Goal: Task Accomplishment & Management: Manage account settings

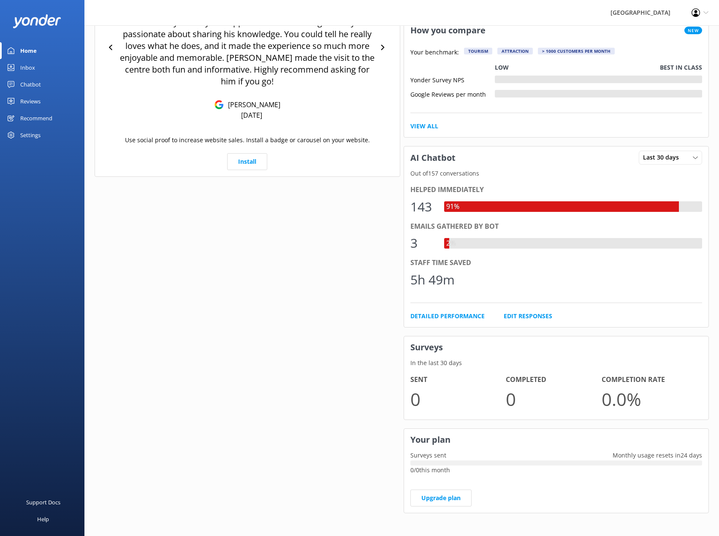
scroll to position [262, 0]
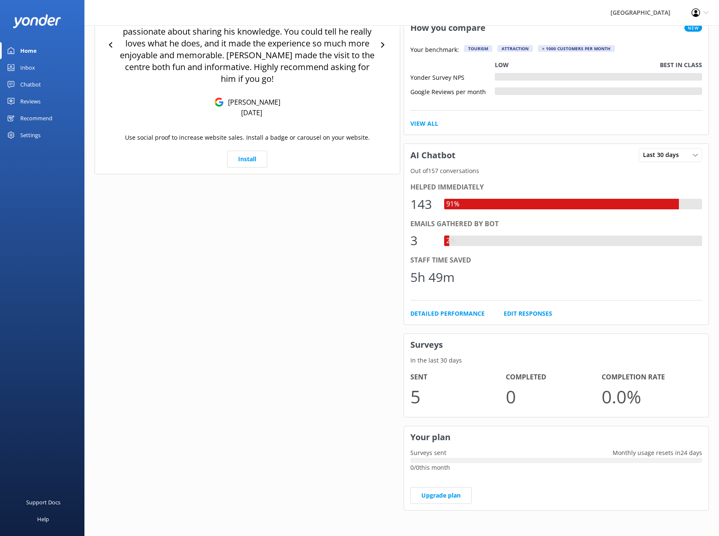
click at [28, 67] on div "Inbox" at bounding box center [27, 67] width 15 height 17
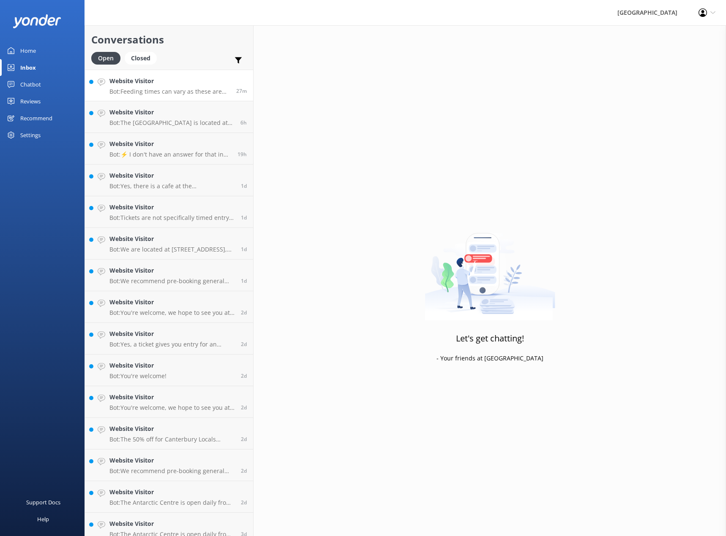
click at [163, 90] on p "Bot: Feeding times can vary as these are wild birds, and occasionally we need t…" at bounding box center [169, 92] width 120 height 8
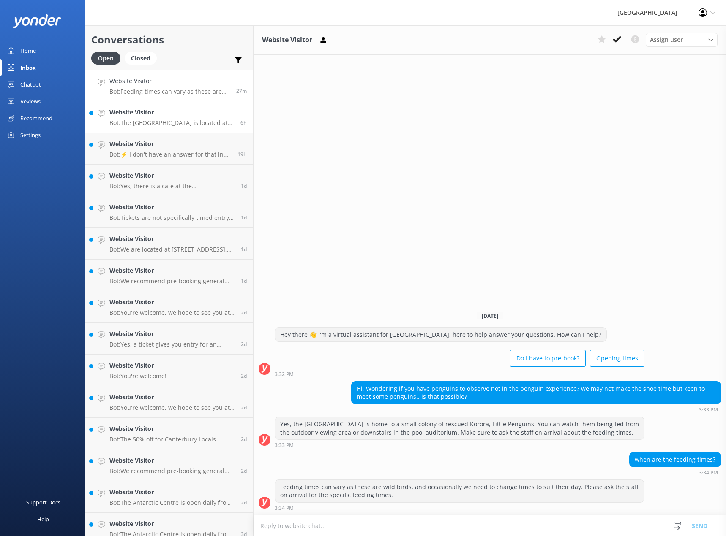
click at [154, 121] on p "Bot: [GEOGRAPHIC_DATA] is located at [STREET_ADDRESS], right by [GEOGRAPHIC_DAT…" at bounding box center [171, 123] width 125 height 8
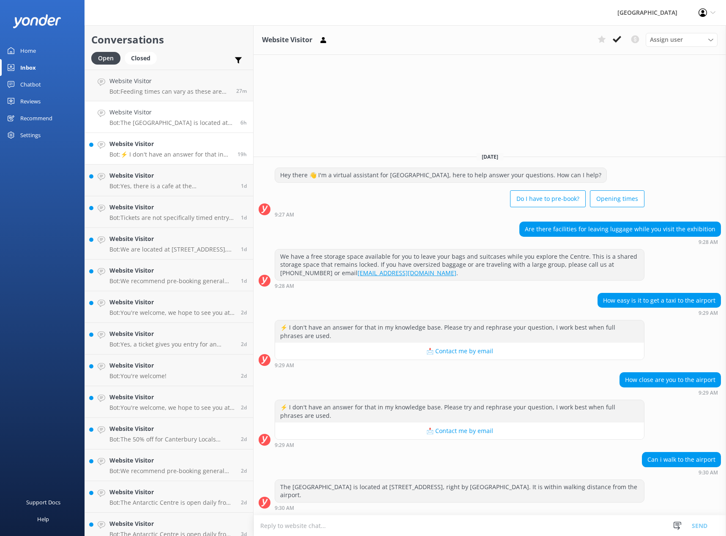
click at [171, 150] on div "Website Visitor Bot: ⚡ I don't have an answer for that in my knowledge base. Pl…" at bounding box center [170, 148] width 122 height 19
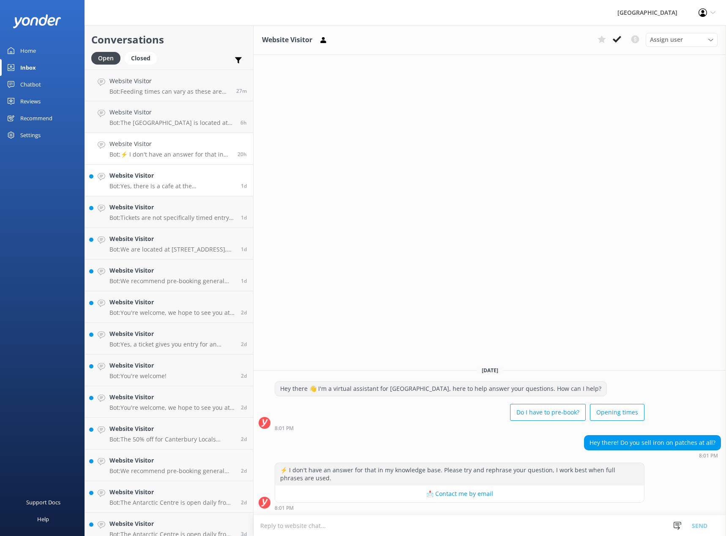
click at [161, 180] on h4 "Website Visitor" at bounding box center [171, 175] width 125 height 9
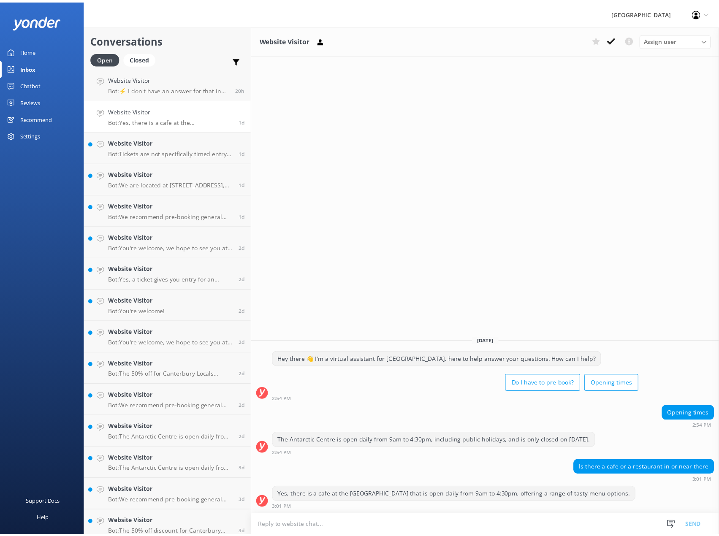
scroll to position [61, 0]
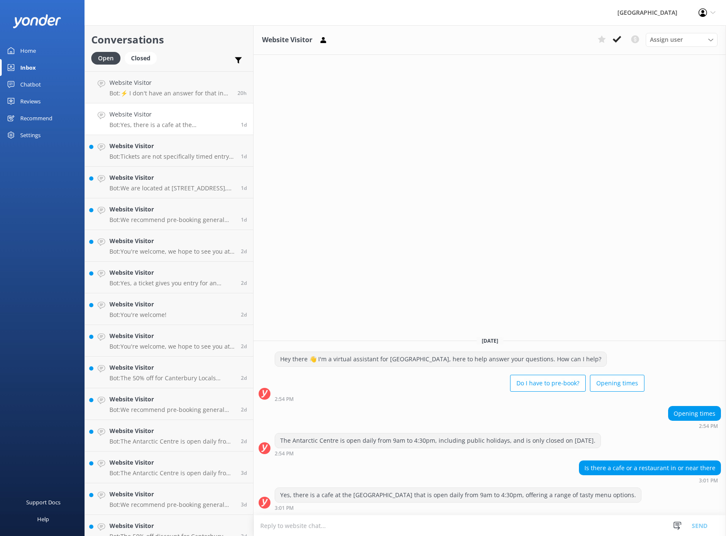
click at [32, 103] on div "Reviews" at bounding box center [30, 101] width 20 height 17
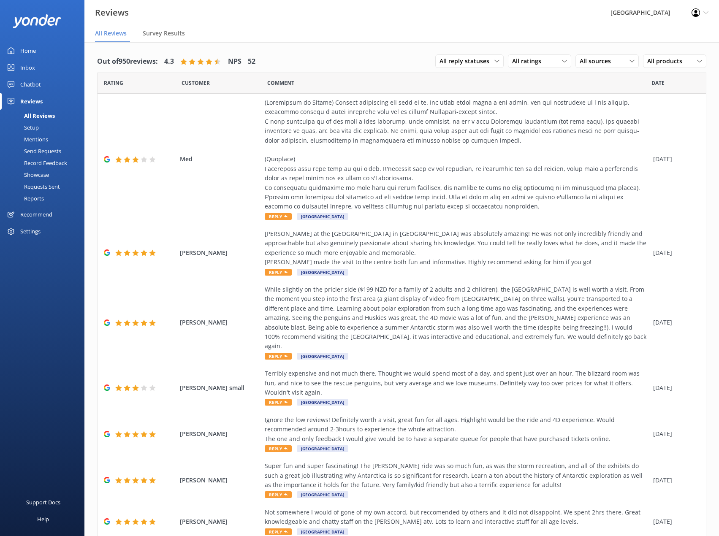
click at [27, 84] on div "Chatbot" at bounding box center [30, 84] width 21 height 17
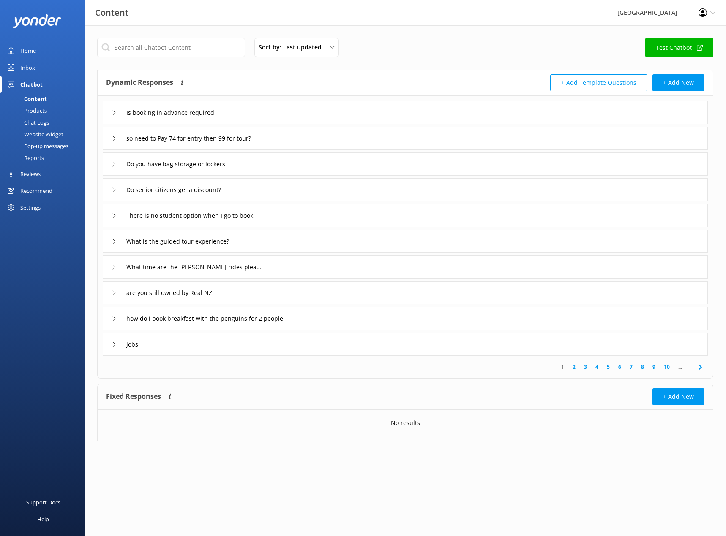
click at [42, 122] on div "Chat Logs" at bounding box center [27, 123] width 44 height 12
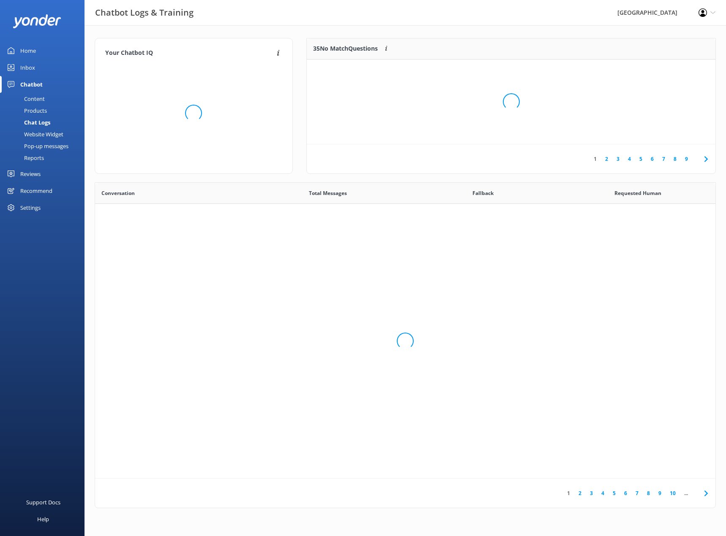
scroll to position [290, 614]
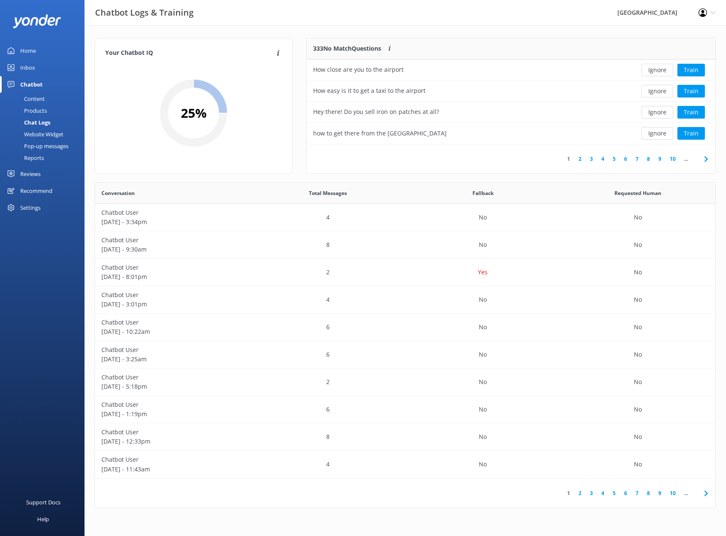
click at [712, 12] on icon at bounding box center [712, 12] width 5 height 5
click at [678, 57] on link "Logout" at bounding box center [684, 57] width 84 height 21
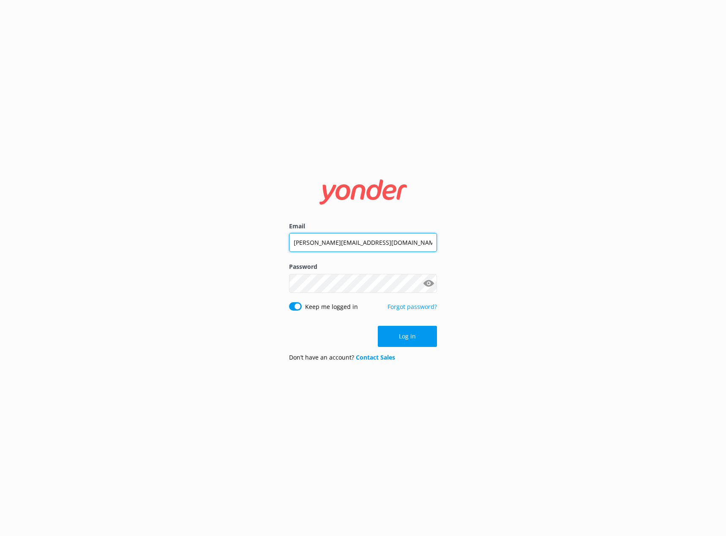
click at [384, 242] on input "[PERSON_NAME][EMAIL_ADDRESS][DOMAIN_NAME]" at bounding box center [363, 242] width 148 height 19
type input "[EMAIL_ADDRESS][DOMAIN_NAME]"
click at [395, 337] on button "Log in" at bounding box center [407, 336] width 59 height 21
